Goal: Consume media (video, audio)

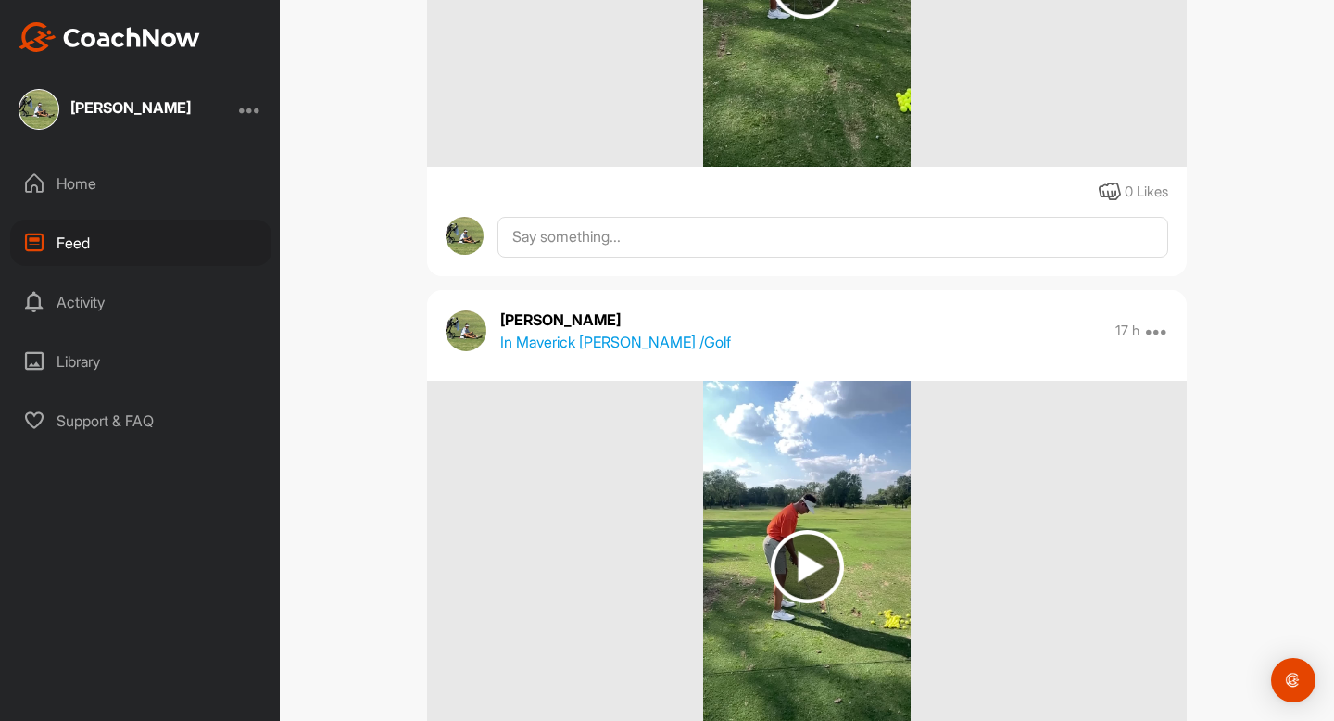
scroll to position [1908, 0]
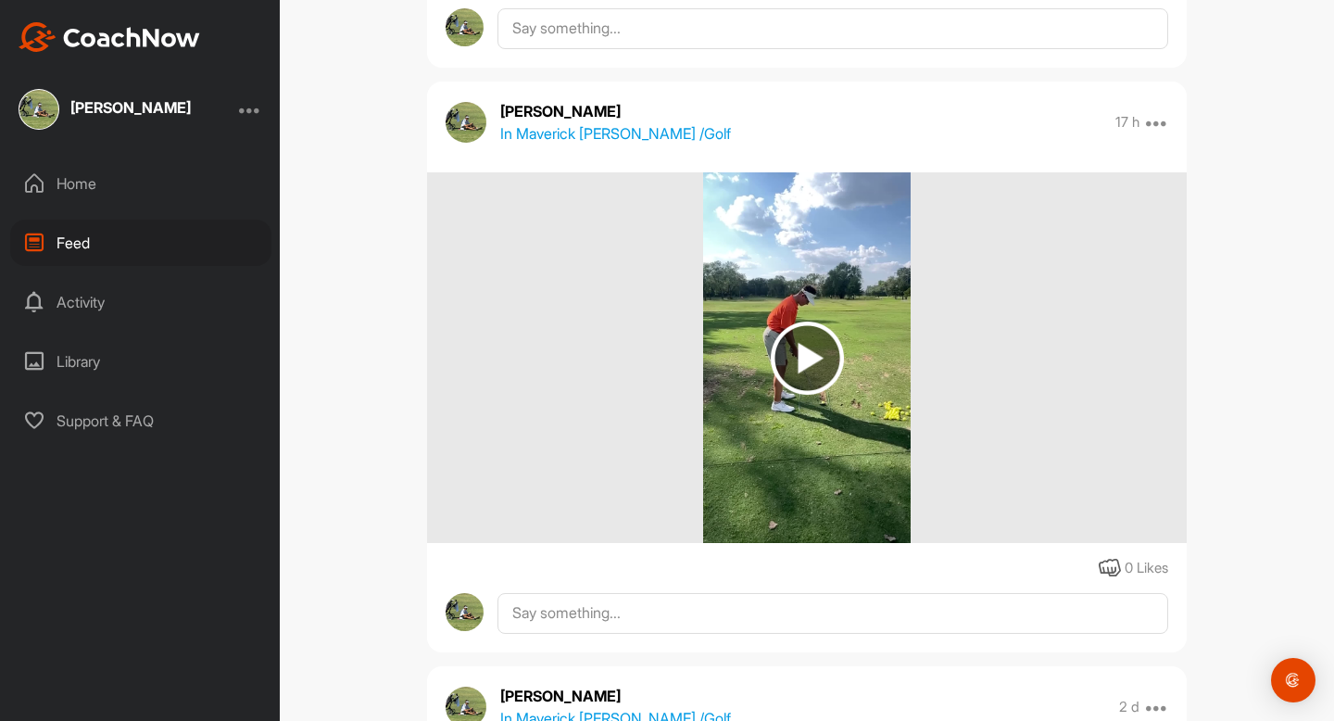
click at [807, 349] on img at bounding box center [807, 358] width 73 height 73
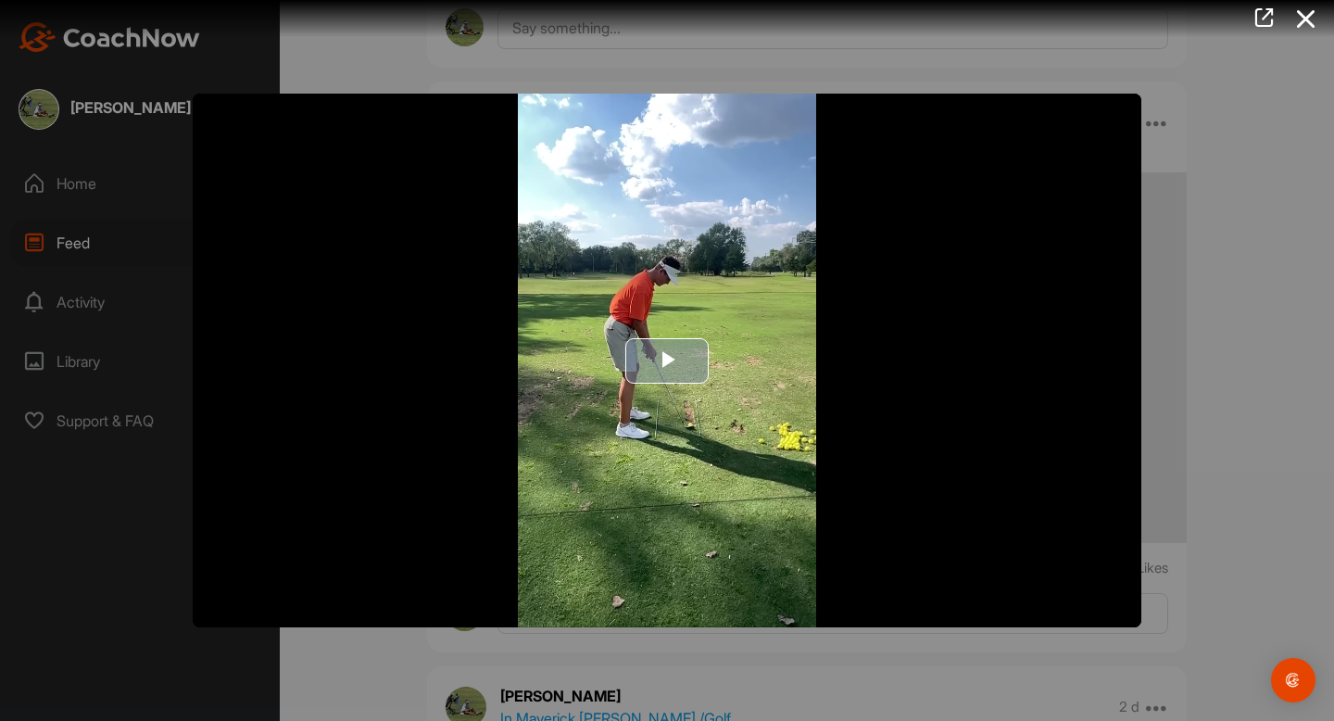
click at [667, 360] on span "Video Player" at bounding box center [667, 360] width 0 height 0
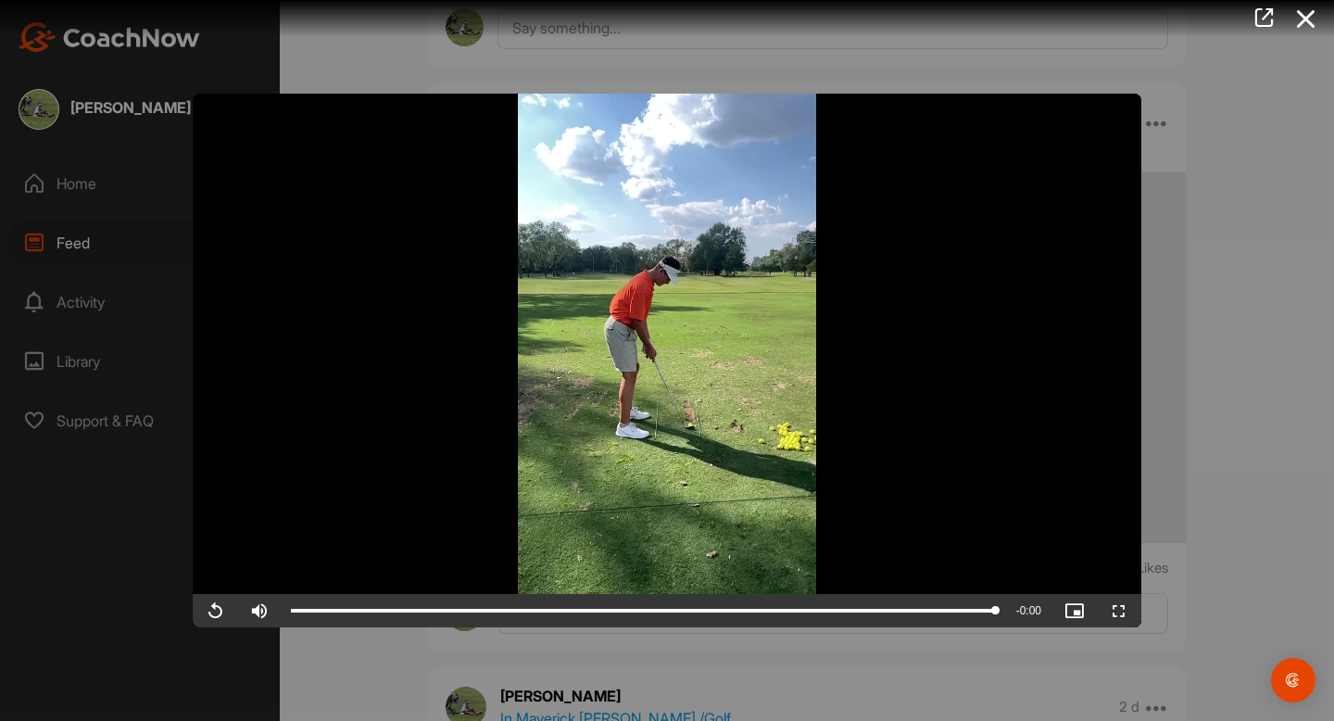
click at [1213, 599] on div at bounding box center [667, 360] width 1334 height 721
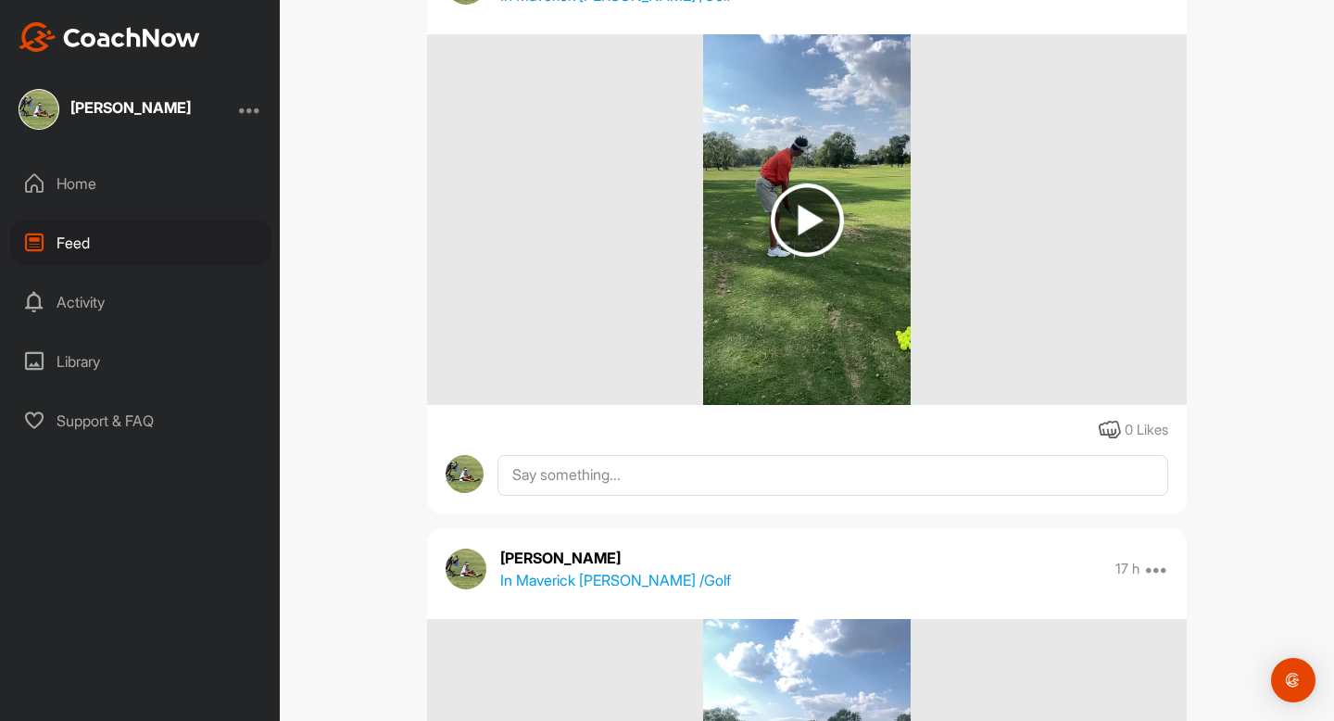
scroll to position [1367, 0]
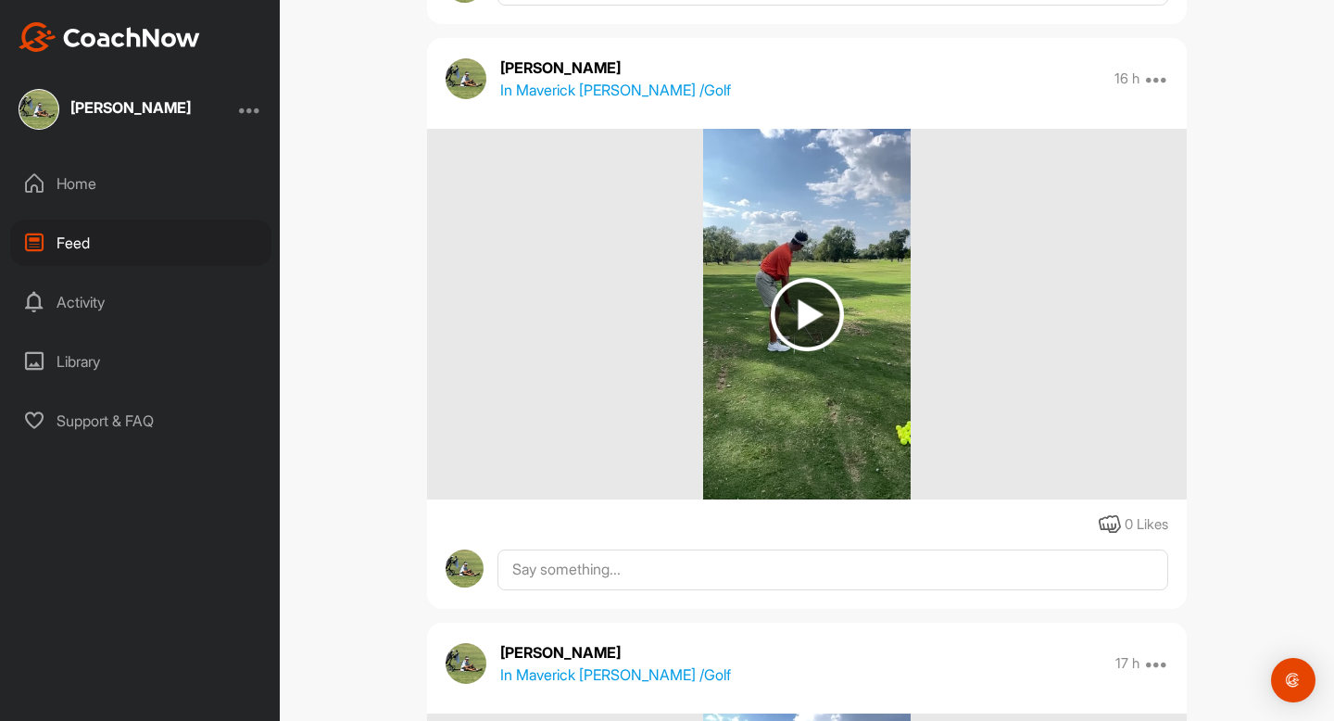
click at [793, 254] on img at bounding box center [806, 314] width 207 height 371
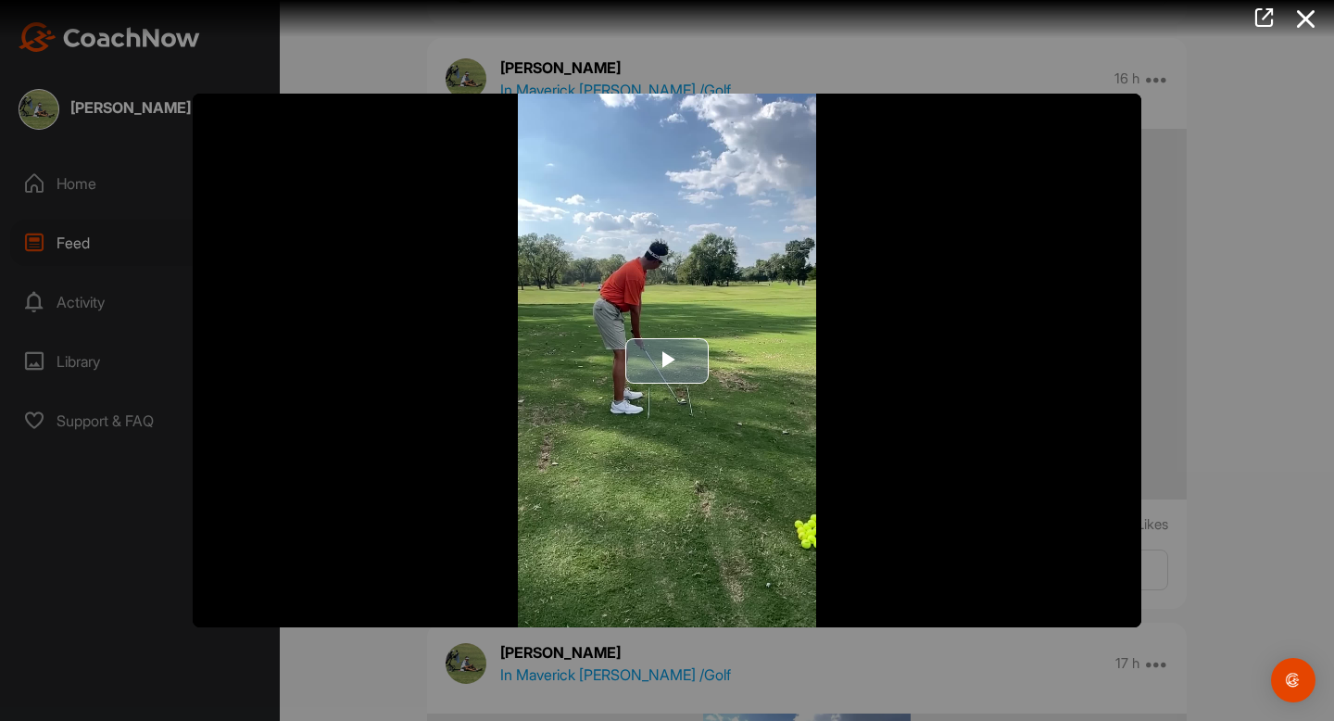
click at [734, 354] on img "Video Player" at bounding box center [667, 361] width 949 height 534
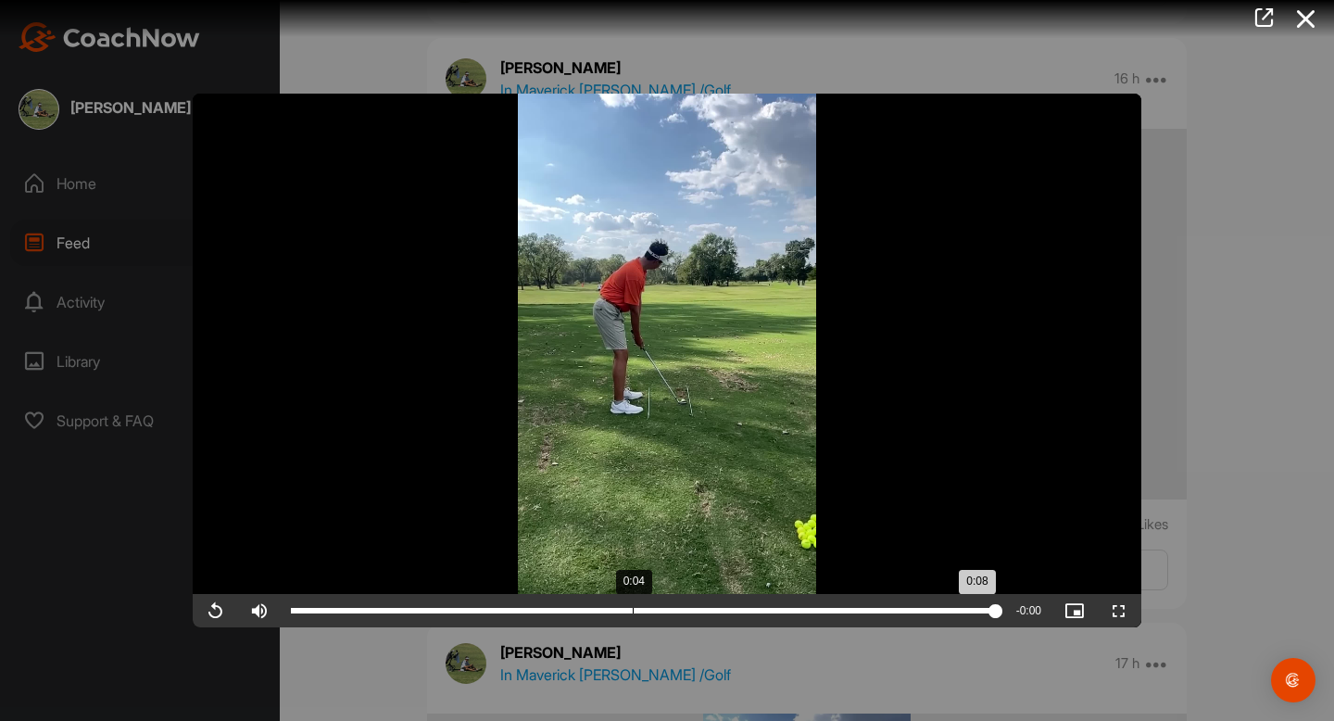
click at [632, 612] on div "Loaded : 100.00% 0:04 0:08" at bounding box center [643, 611] width 705 height 6
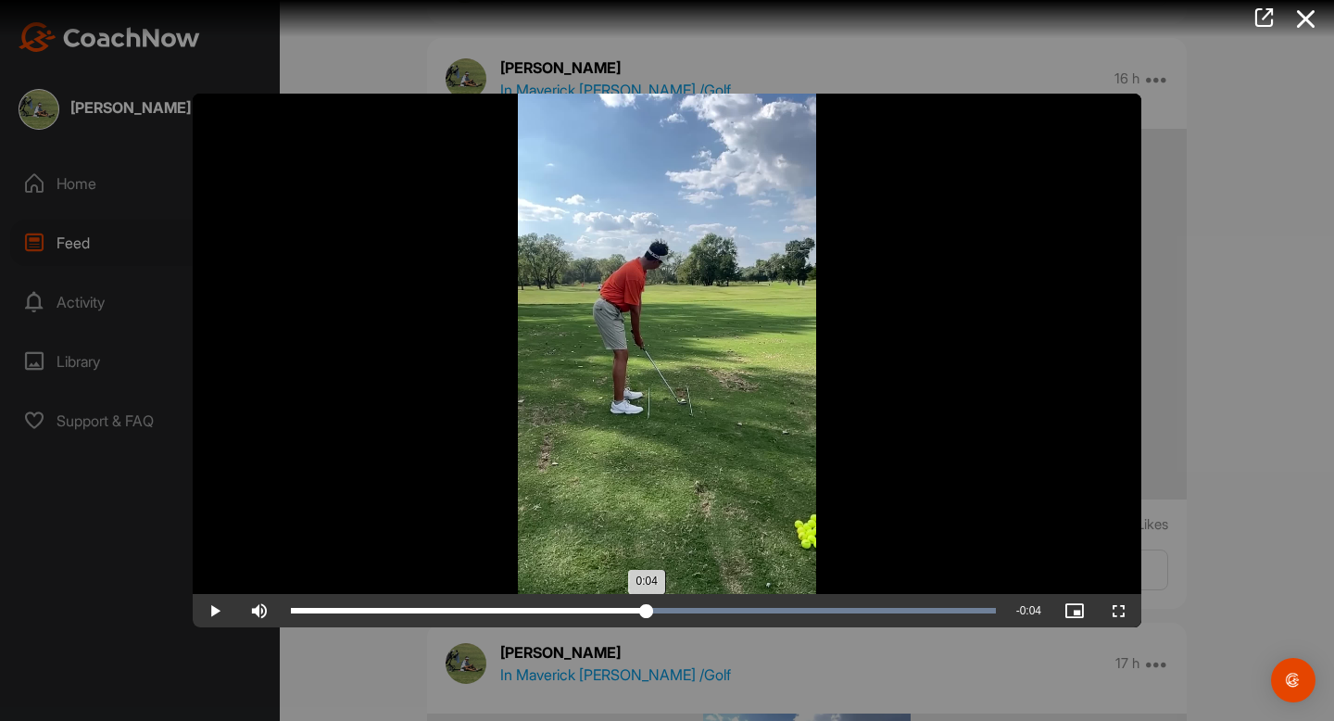
click at [646, 611] on div "Loaded : 100.00% 0:04 0:04" at bounding box center [643, 611] width 705 height 6
click at [637, 612] on div "Loaded : 100.00% 0:04 0:04" at bounding box center [643, 611] width 705 height 6
click at [218, 611] on span "Video Player" at bounding box center [215, 611] width 44 height 0
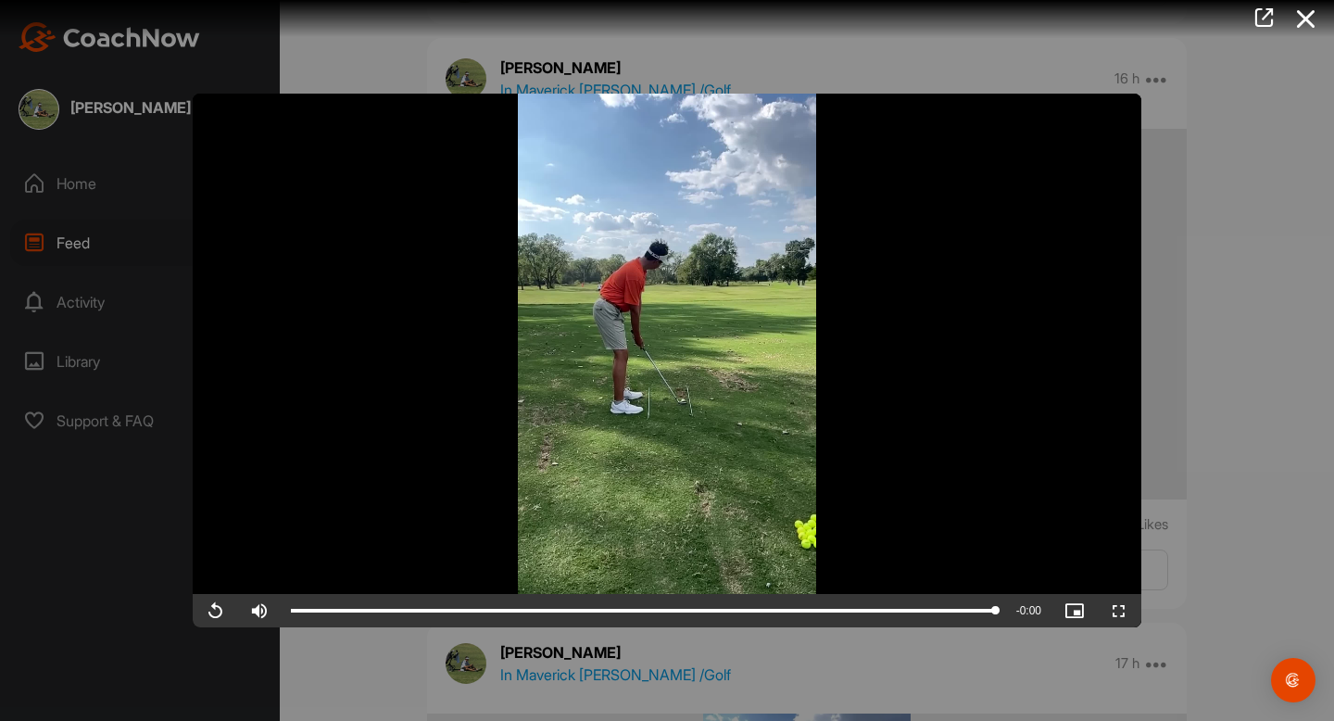
click at [1217, 483] on div at bounding box center [667, 360] width 1334 height 721
